Goal: Browse casually

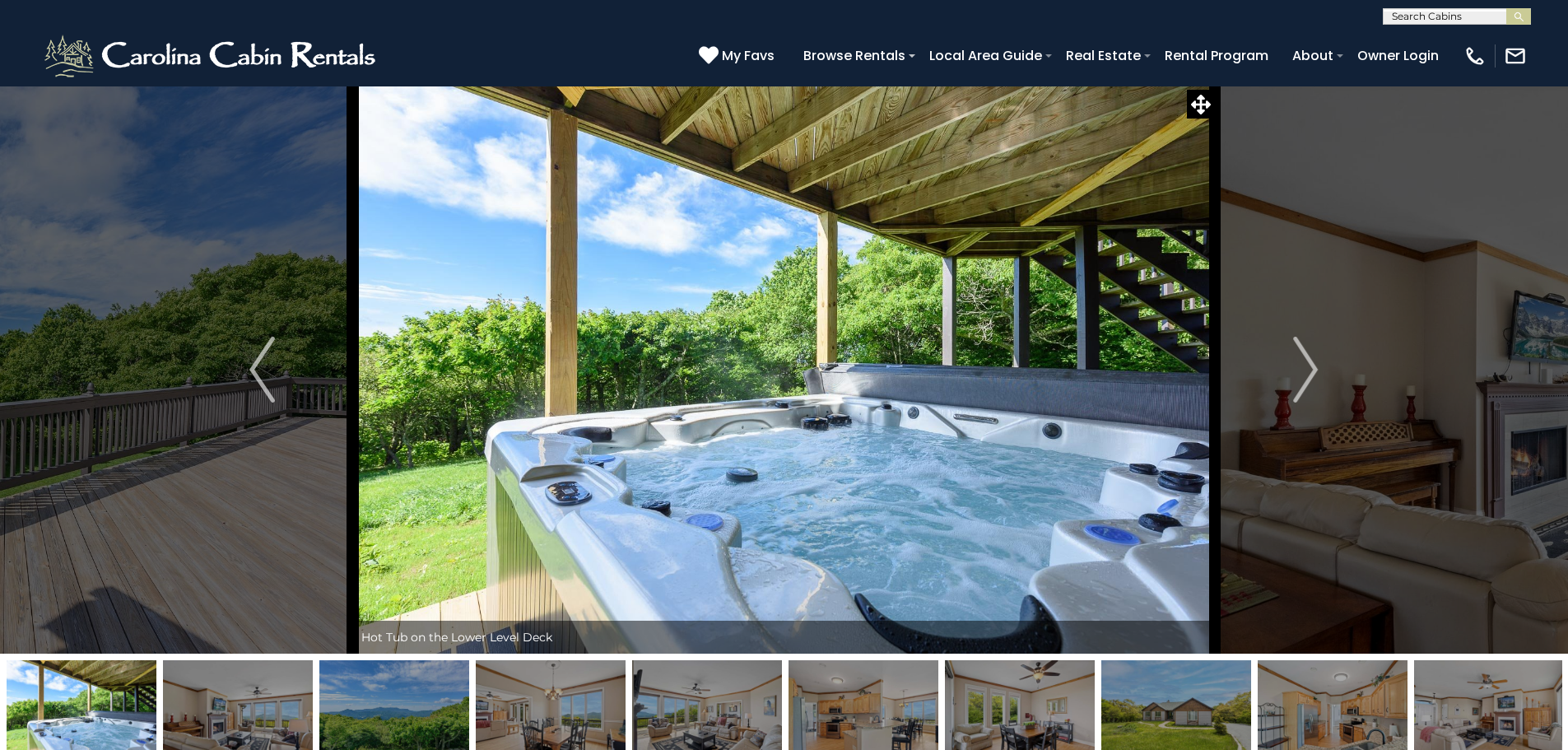
click at [1315, 374] on img "Next" at bounding box center [1305, 370] width 25 height 66
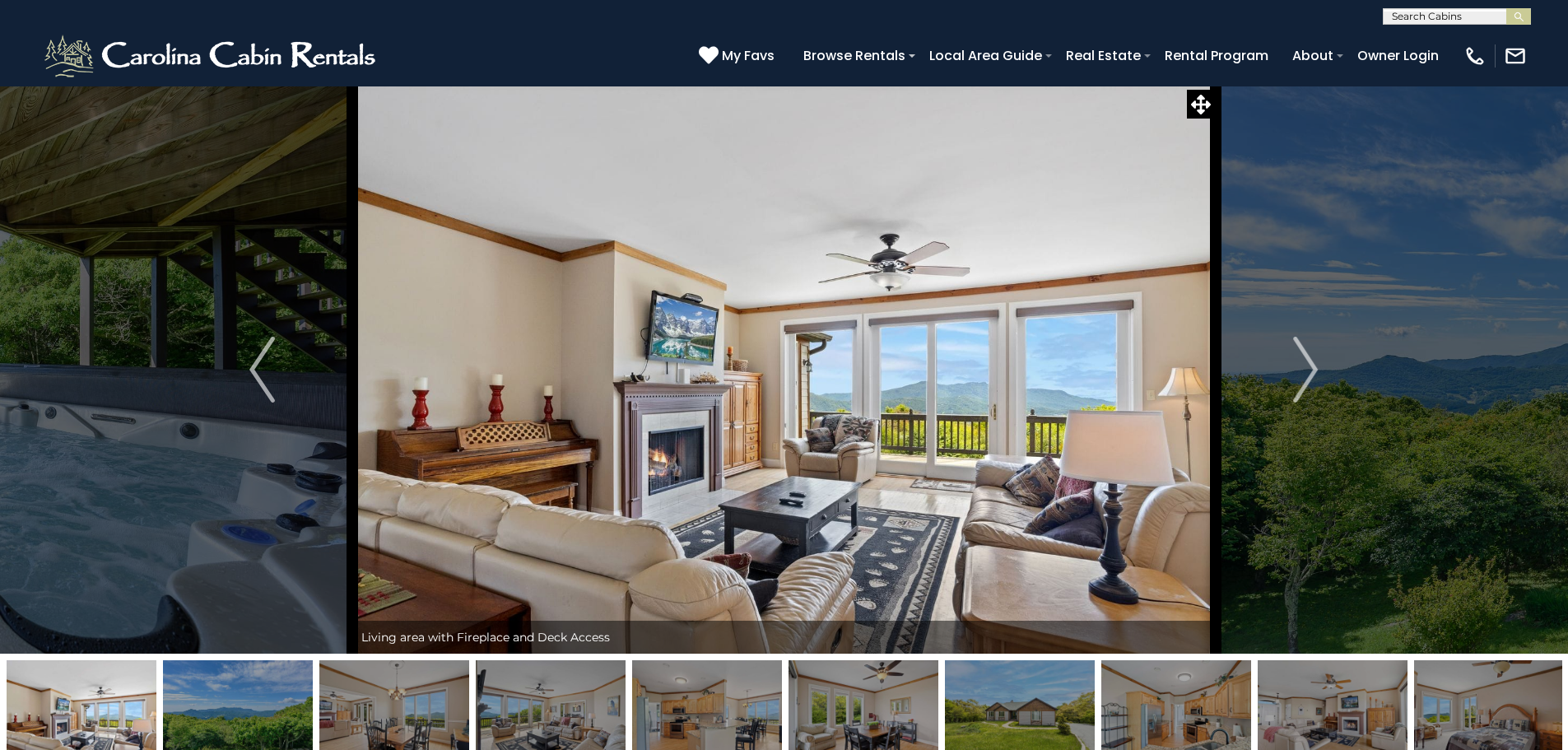
click at [1289, 374] on button "Next" at bounding box center [1305, 370] width 181 height 568
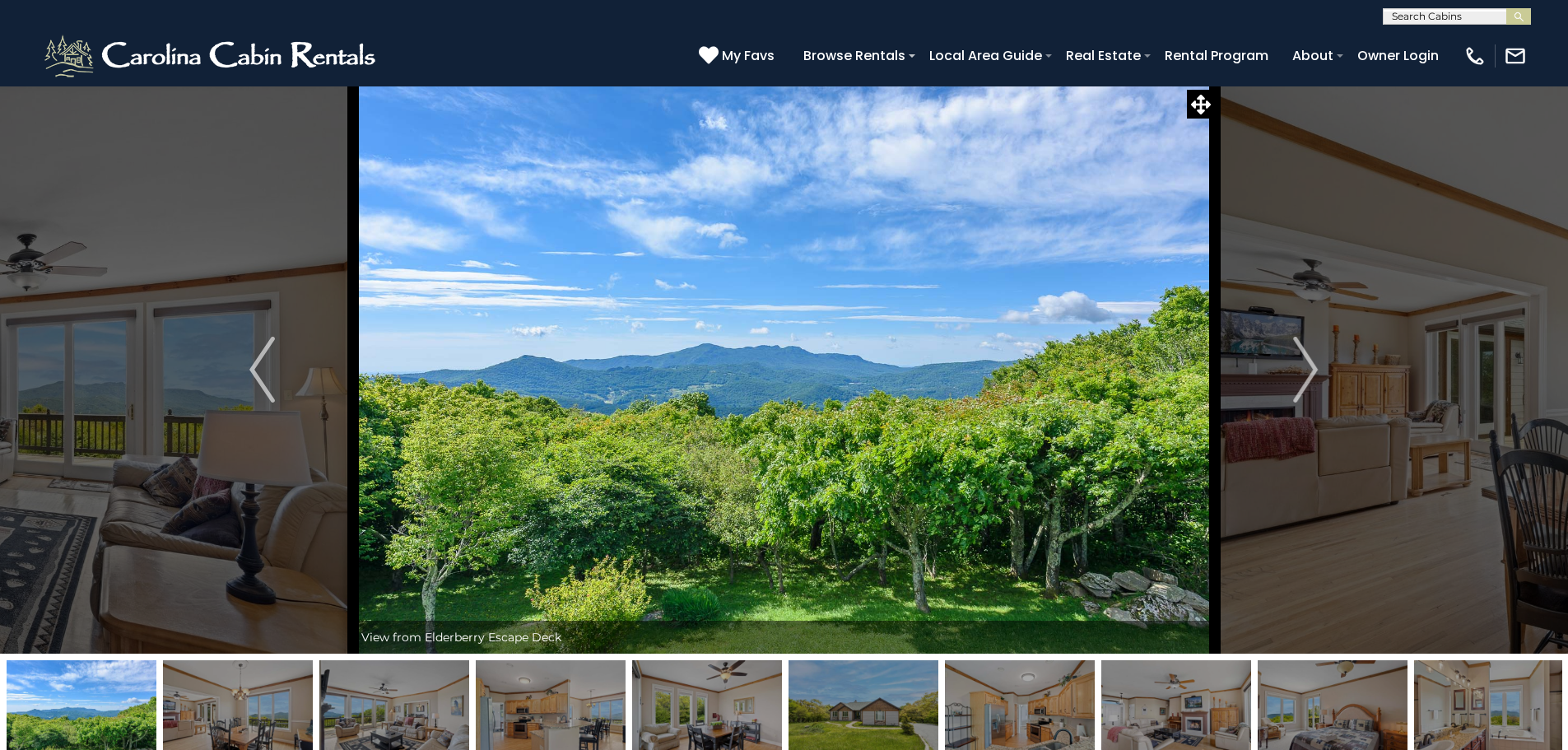
click at [1289, 374] on button "Next" at bounding box center [1305, 370] width 181 height 568
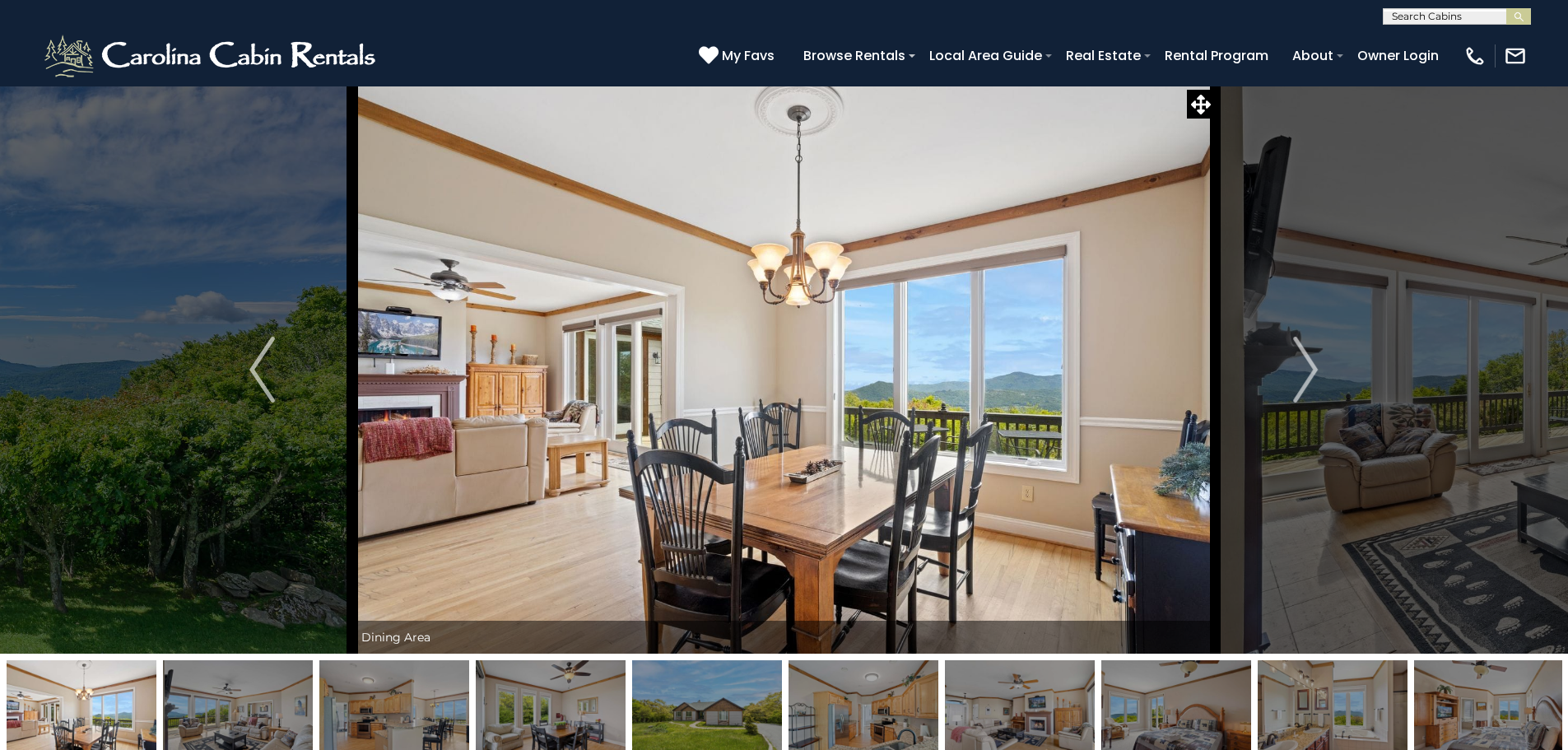
click at [1289, 374] on button "Next" at bounding box center [1305, 370] width 181 height 568
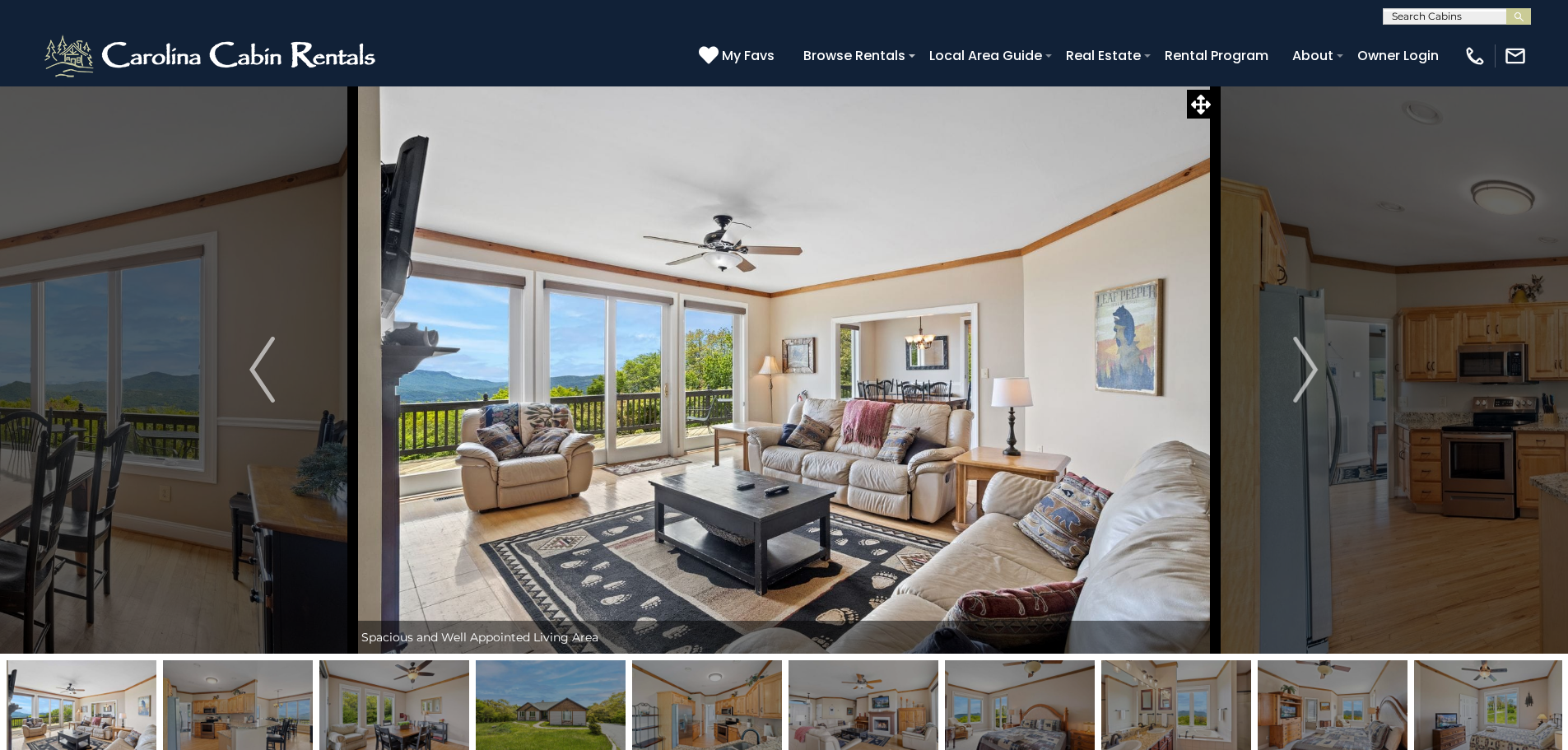
click at [1289, 374] on button "Next" at bounding box center [1305, 370] width 181 height 568
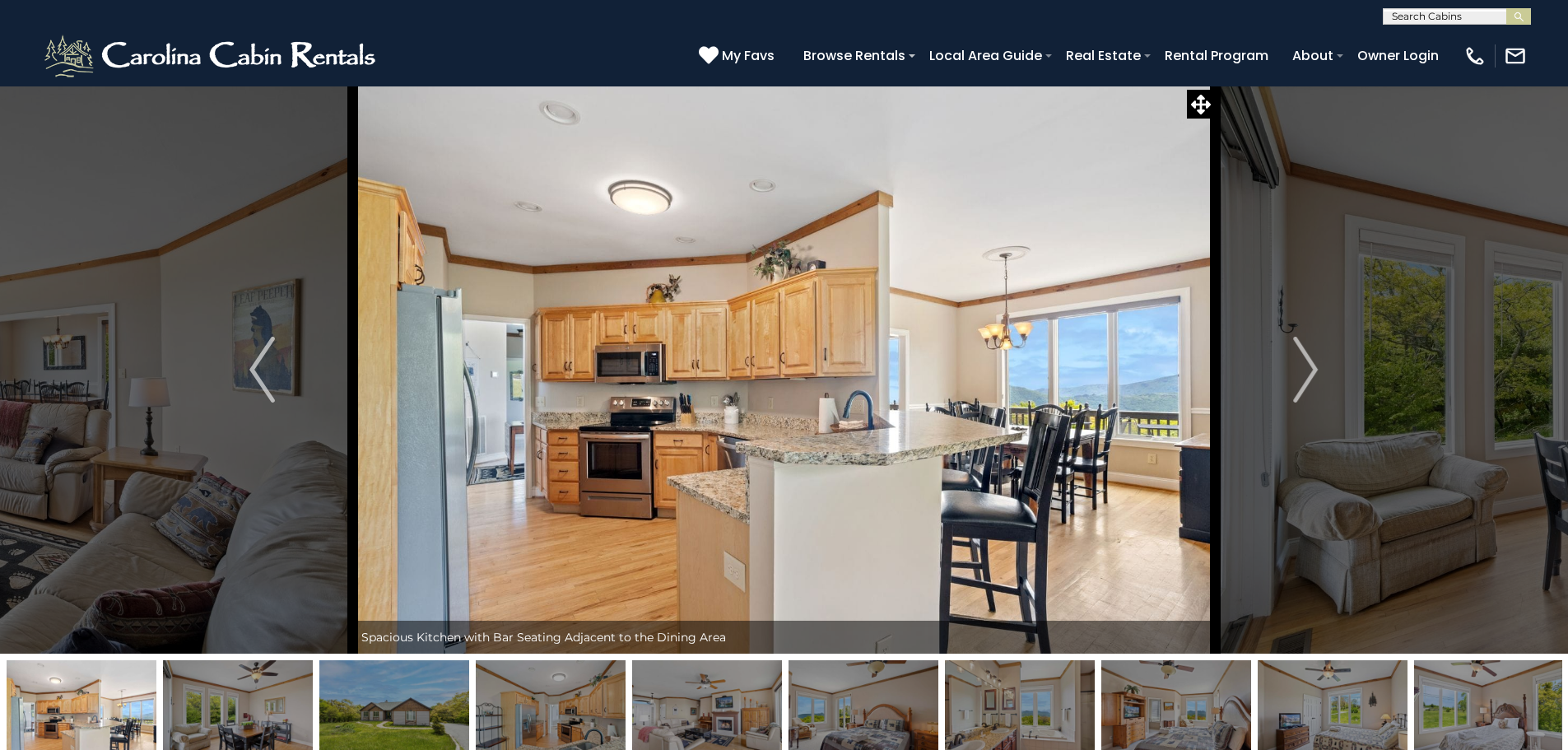
click at [1289, 374] on button "Next" at bounding box center [1305, 370] width 181 height 568
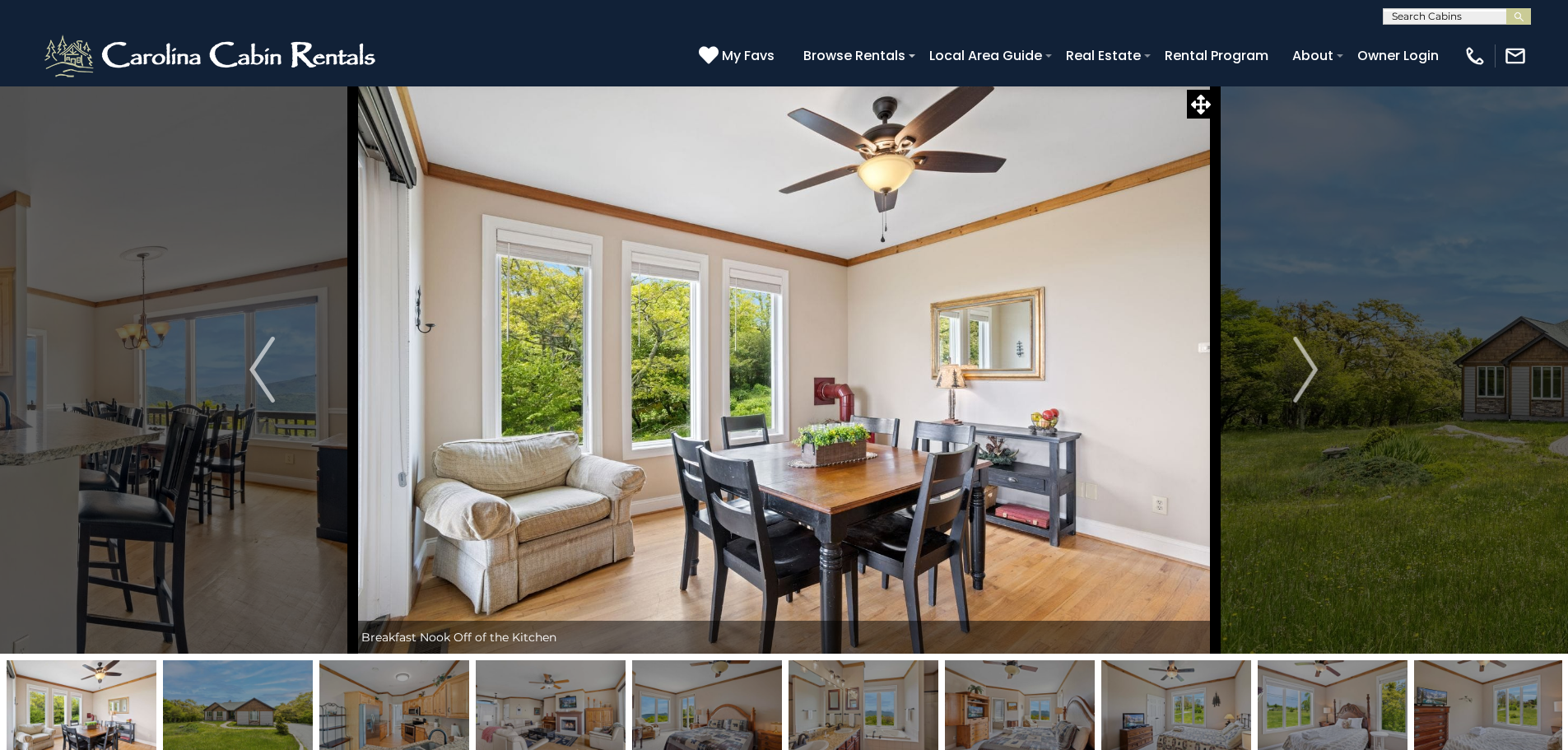
click at [1289, 374] on button "Next" at bounding box center [1305, 370] width 181 height 568
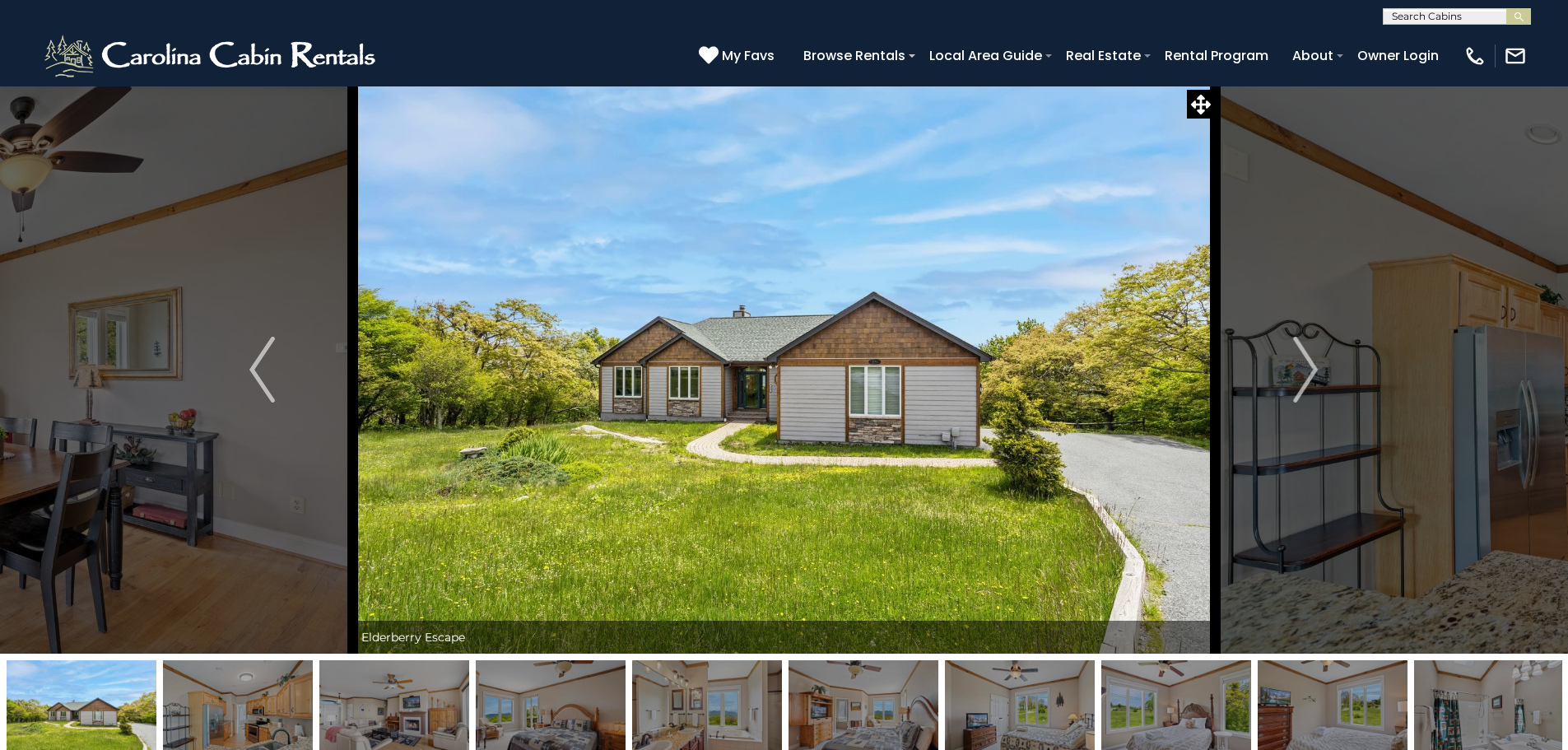
click at [1302, 374] on img "Next" at bounding box center [1305, 370] width 25 height 66
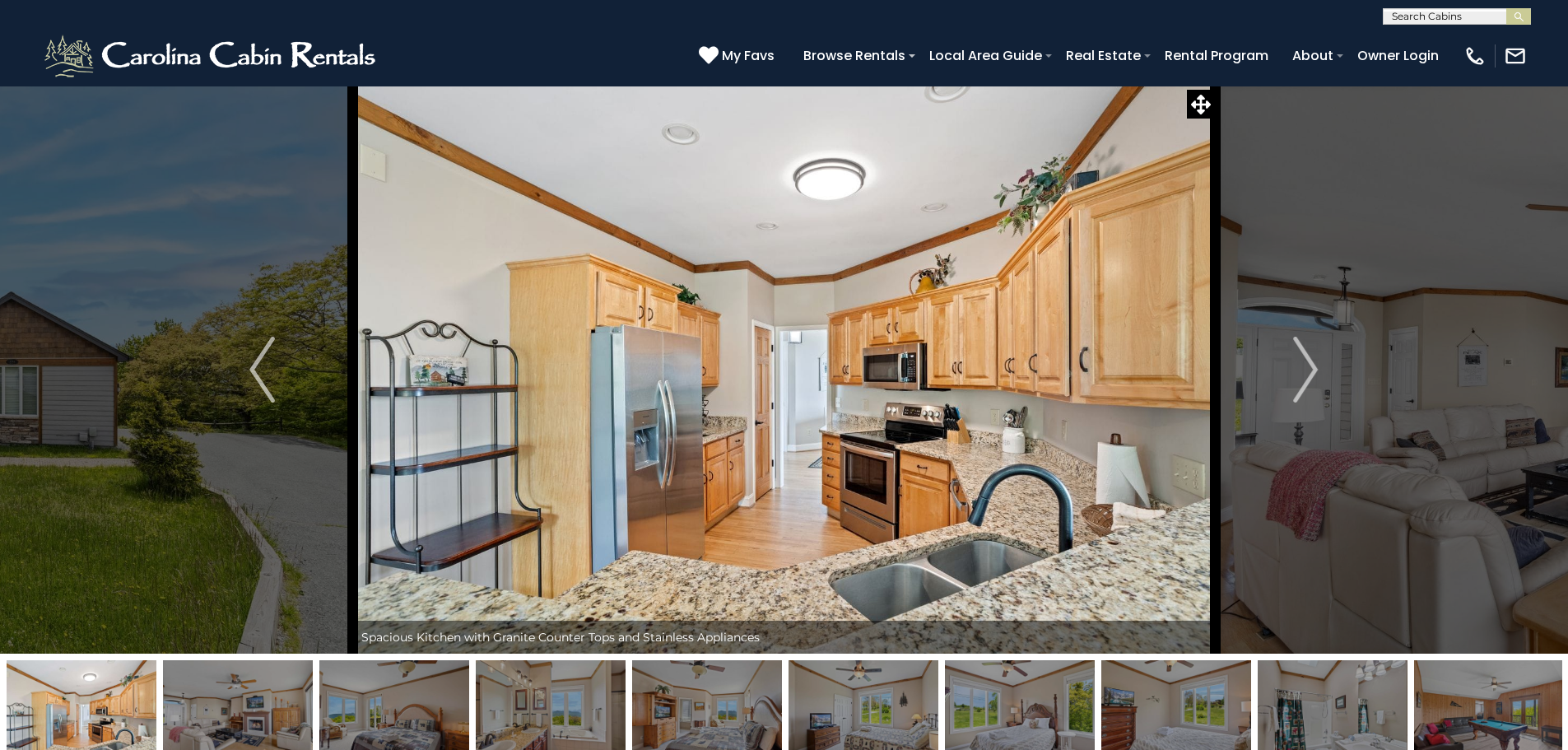
click at [1302, 374] on img "Next" at bounding box center [1305, 370] width 25 height 66
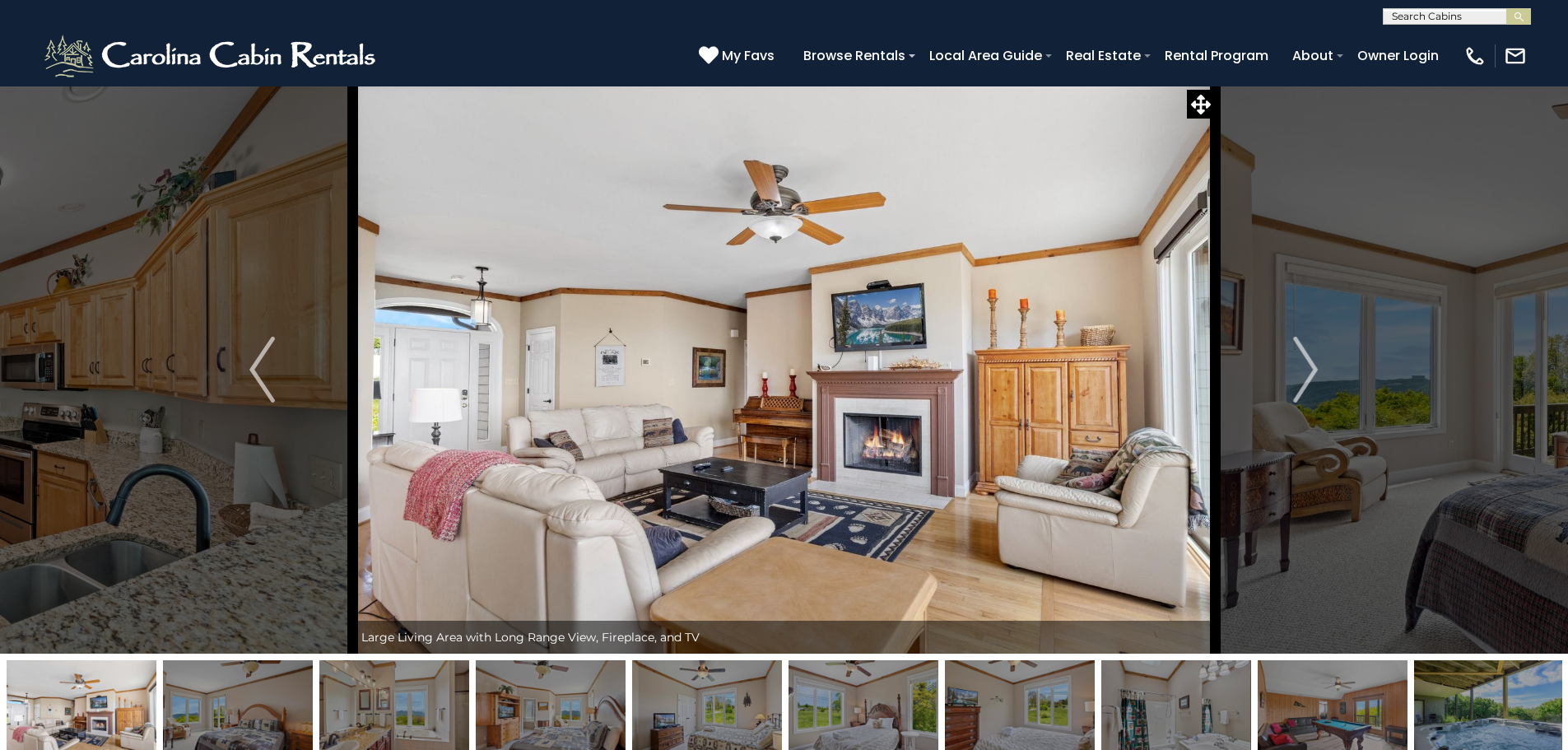
click at [1302, 374] on img "Next" at bounding box center [1305, 370] width 25 height 66
